Goal: Navigation & Orientation: Find specific page/section

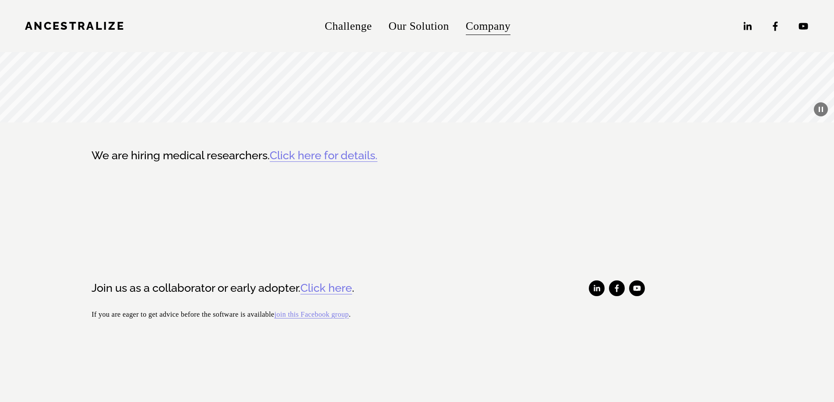
scroll to position [131, 0]
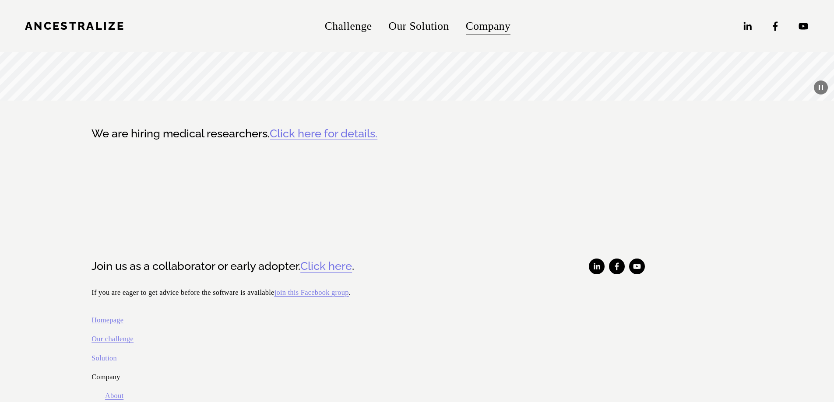
click at [286, 130] on link "Click here for details." at bounding box center [324, 133] width 108 height 13
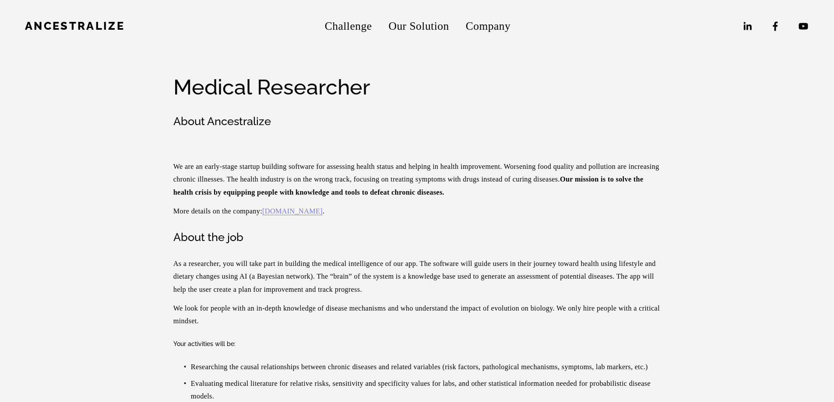
click at [356, 24] on link "Challenge" at bounding box center [348, 26] width 47 height 22
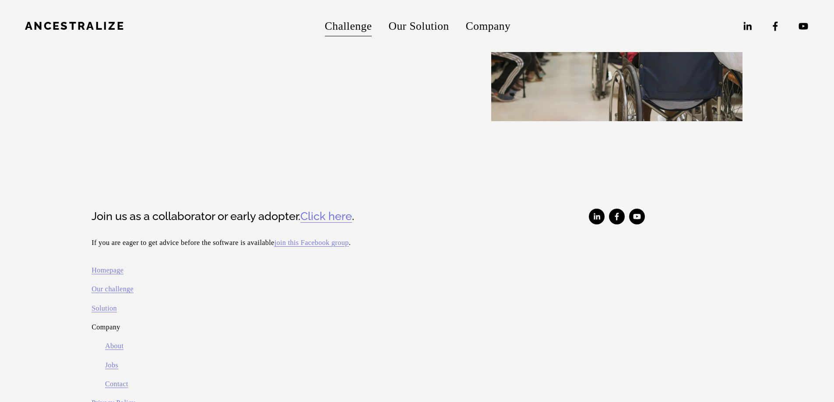
scroll to position [2374, 0]
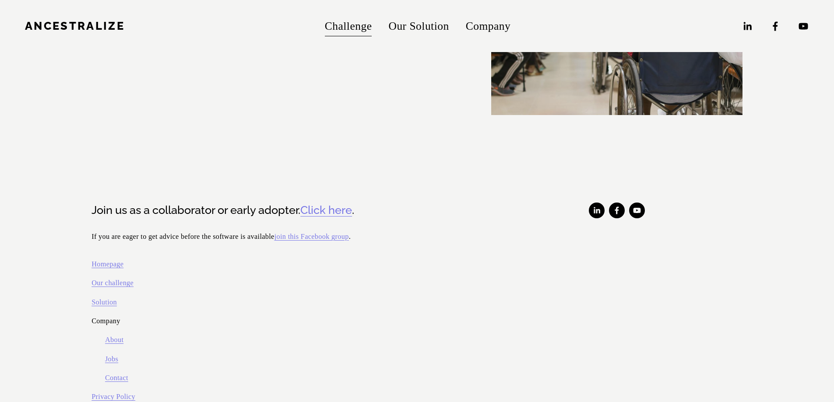
click at [0, 0] on span "About" at bounding box center [0, 0] width 0 height 0
